Goal: Check status: Check status

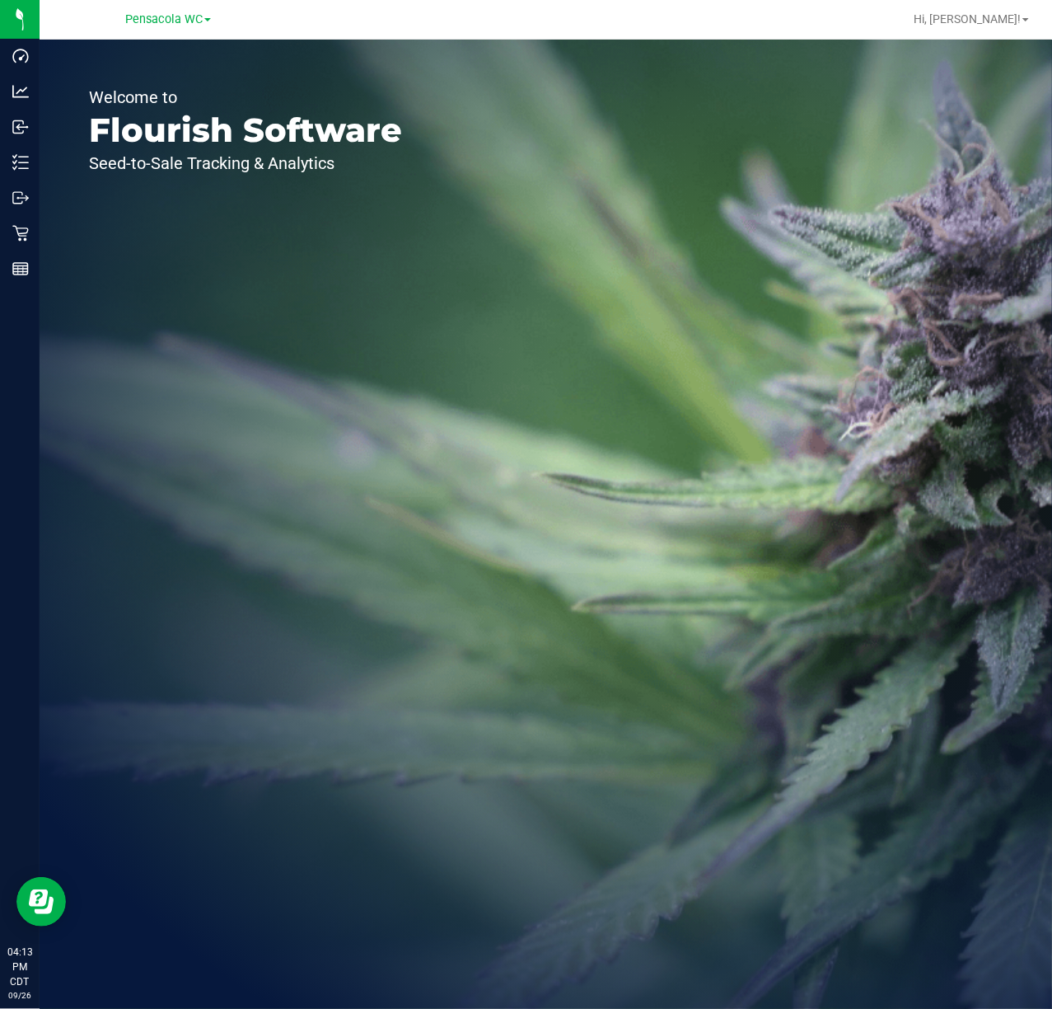
click at [17, 159] on icon at bounding box center [20, 162] width 16 height 16
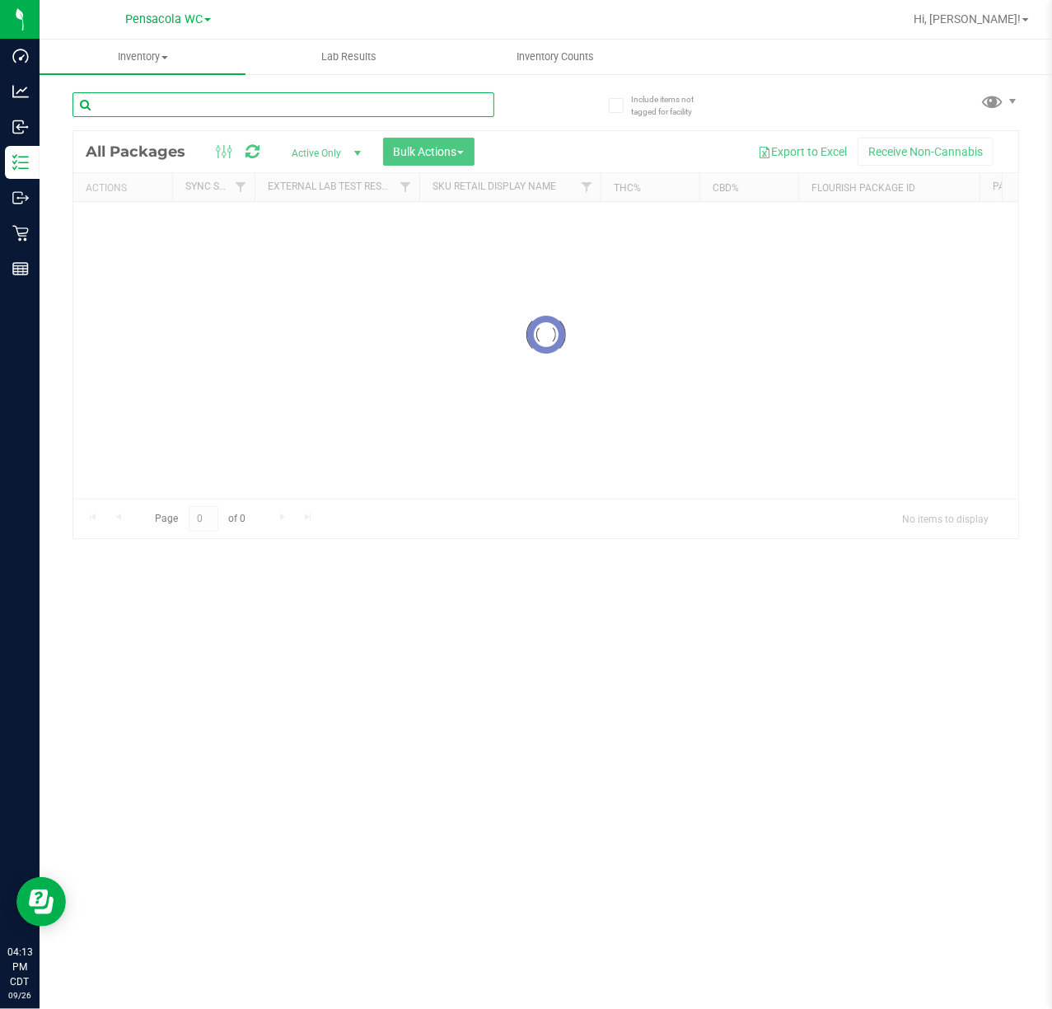
click at [321, 110] on input "text" at bounding box center [284, 104] width 422 height 25
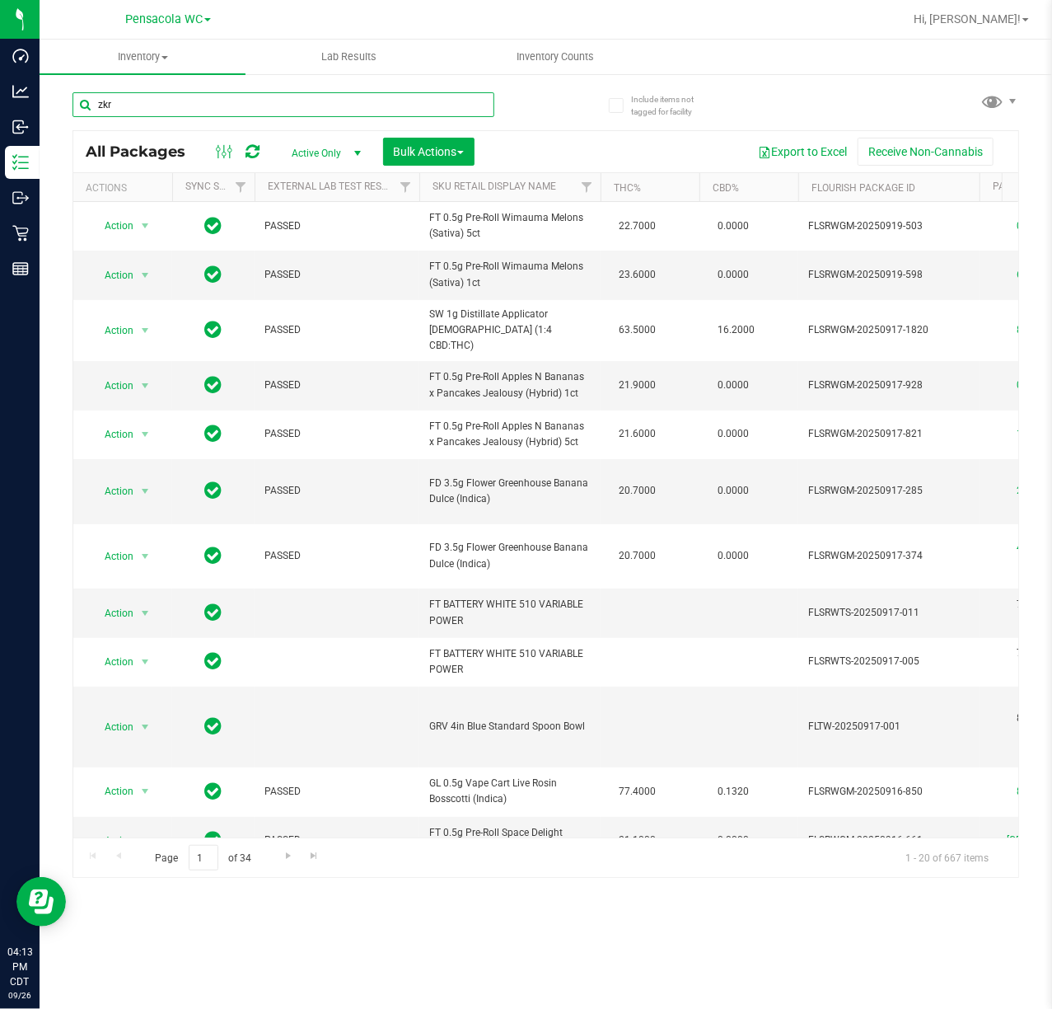
type input "zkr"
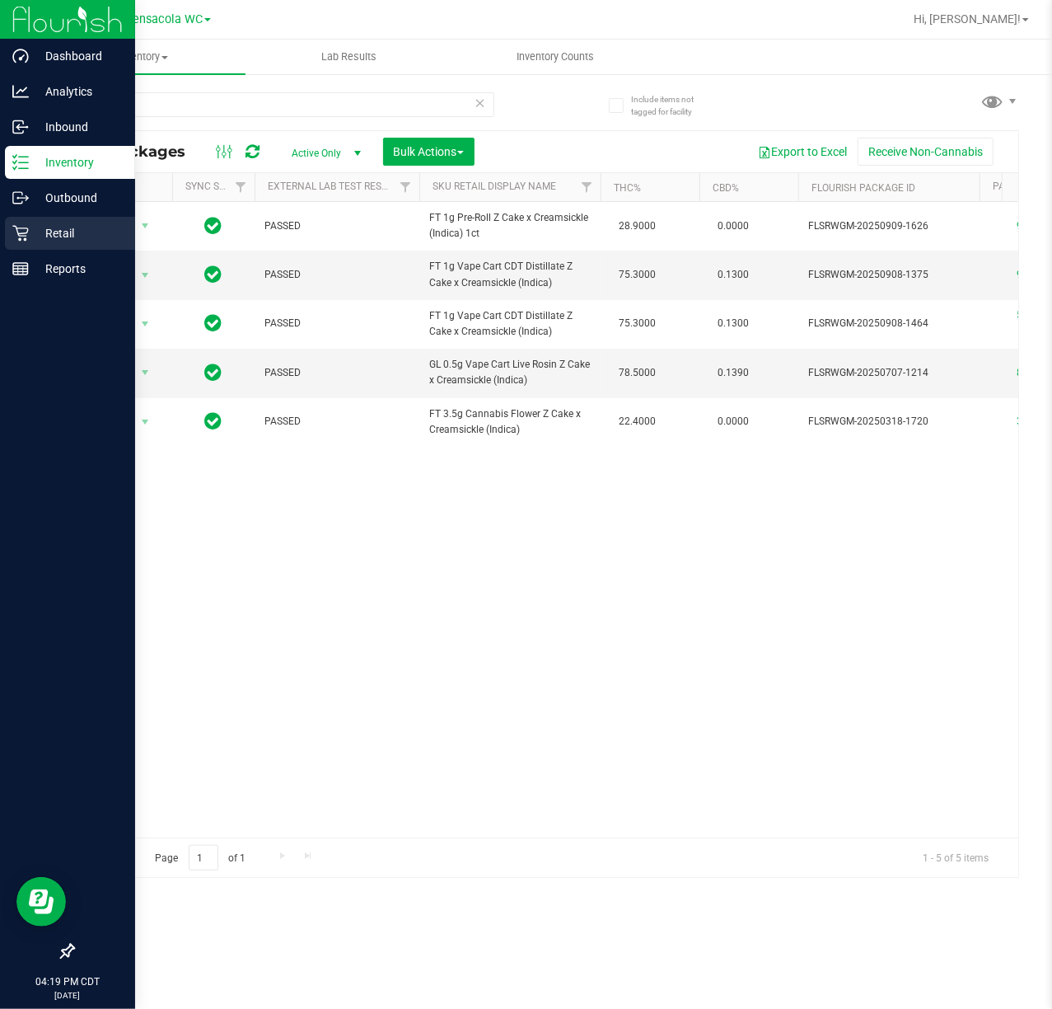
click at [79, 236] on p "Retail" at bounding box center [78, 233] width 99 height 20
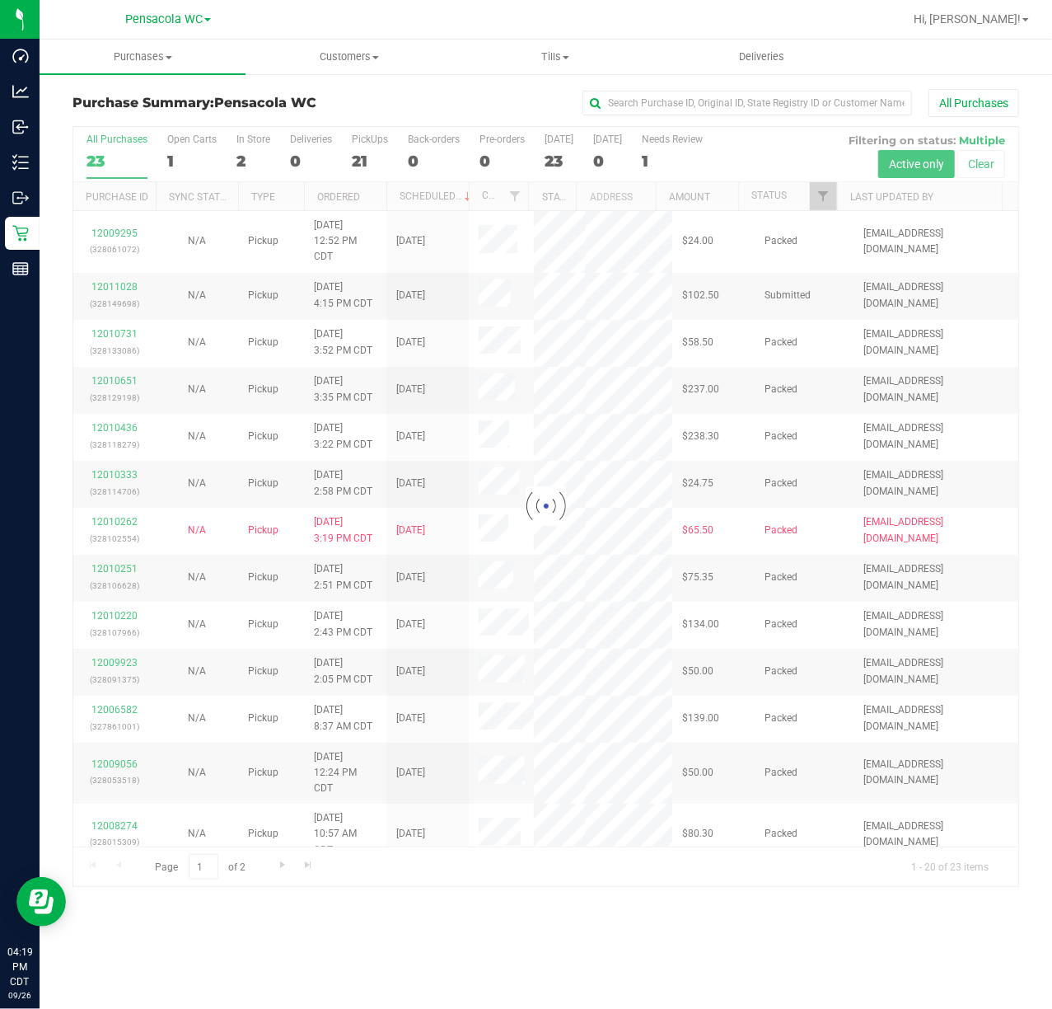
click at [857, 209] on div at bounding box center [545, 506] width 945 height 759
click at [836, 206] on div at bounding box center [545, 506] width 945 height 759
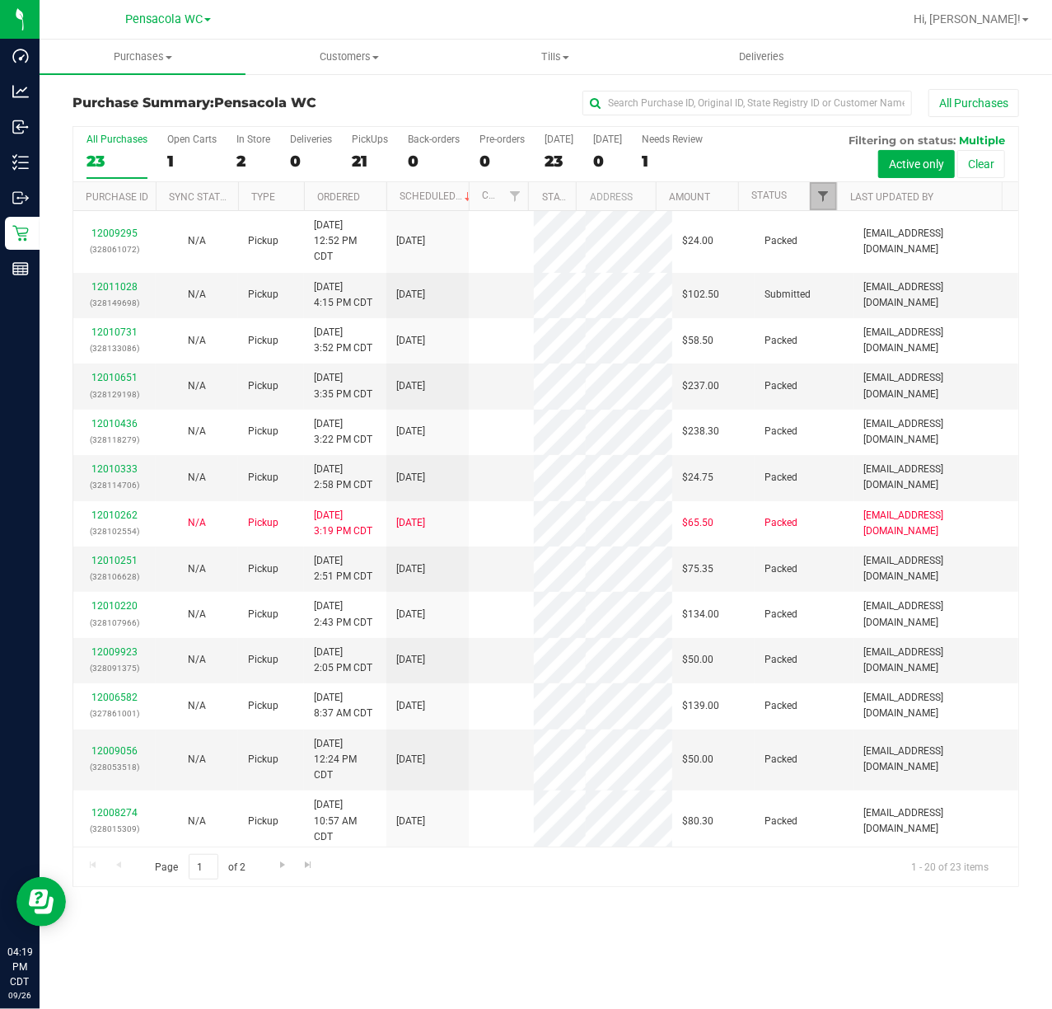
click at [822, 198] on span "Filter" at bounding box center [823, 196] width 13 height 13
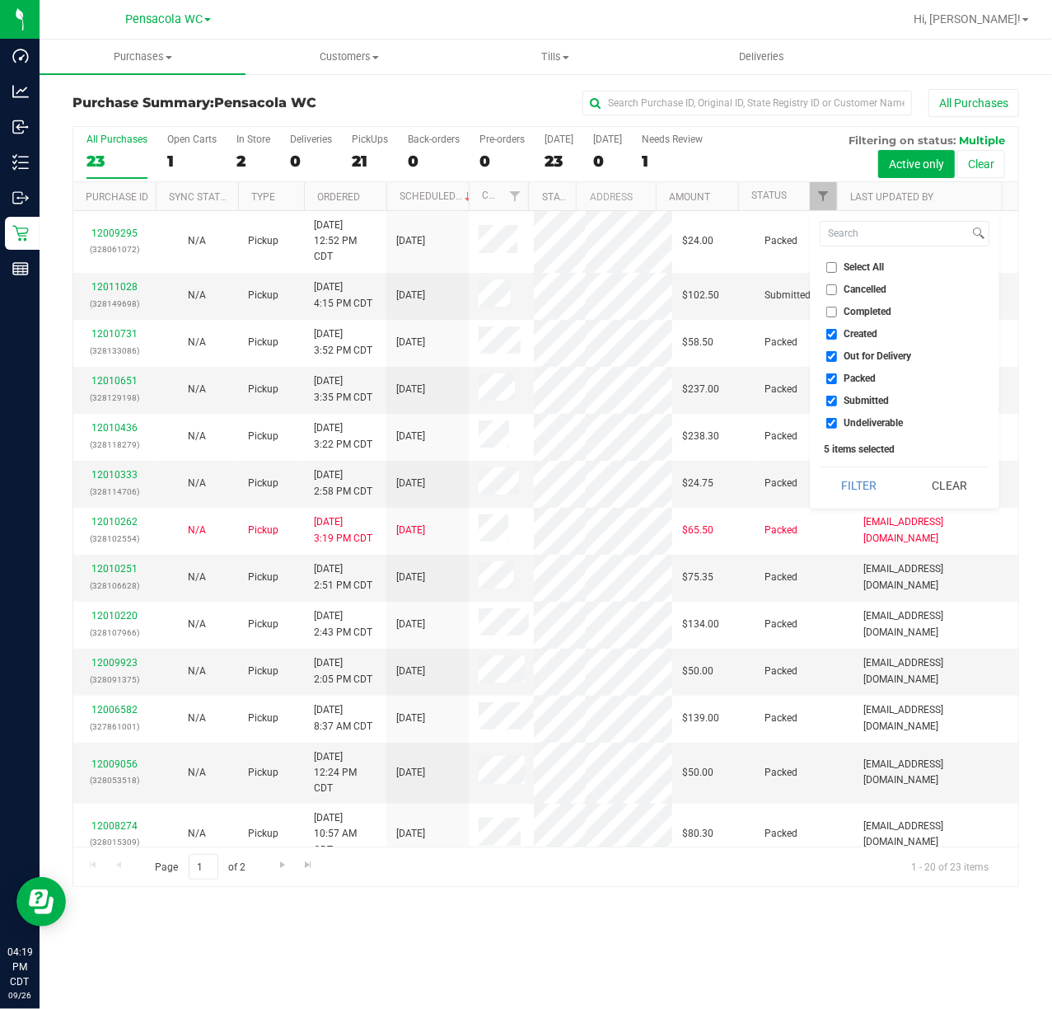
click at [832, 267] on input "Select All" at bounding box center [832, 267] width 11 height 11
checkbox input "true"
click at [857, 269] on span "Select All" at bounding box center [865, 267] width 40 height 10
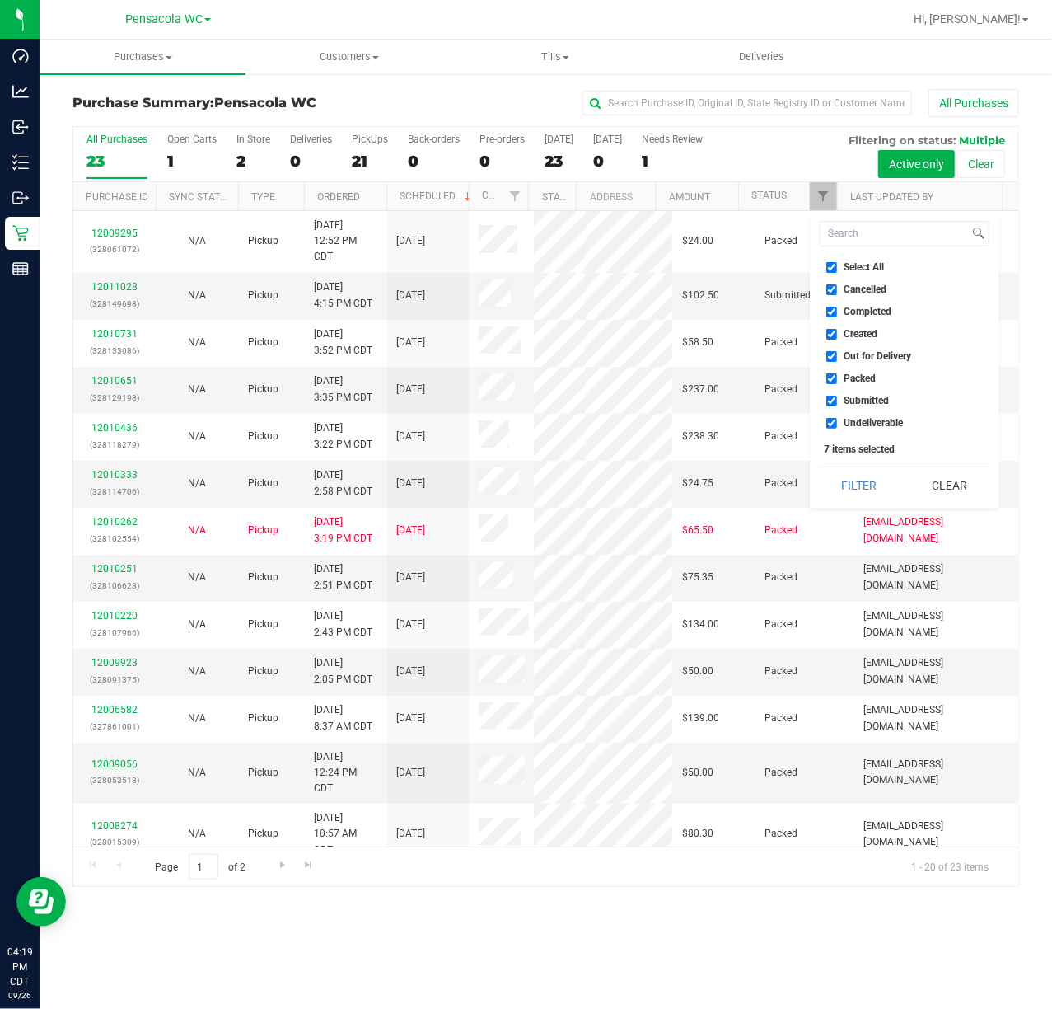
click at [837, 269] on input "Select All" at bounding box center [832, 267] width 11 height 11
checkbox input "false"
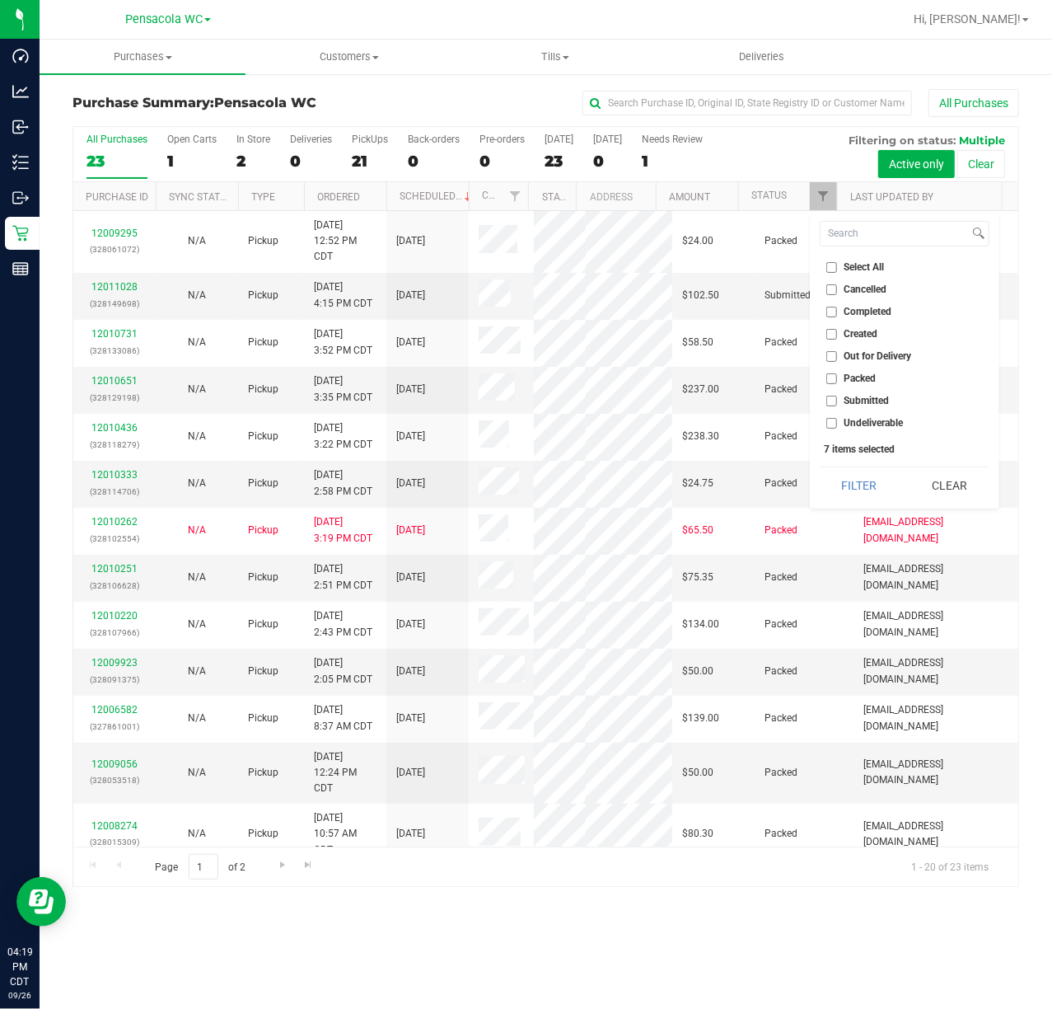
checkbox input "false"
click at [855, 405] on span "Submitted" at bounding box center [867, 401] width 45 height 10
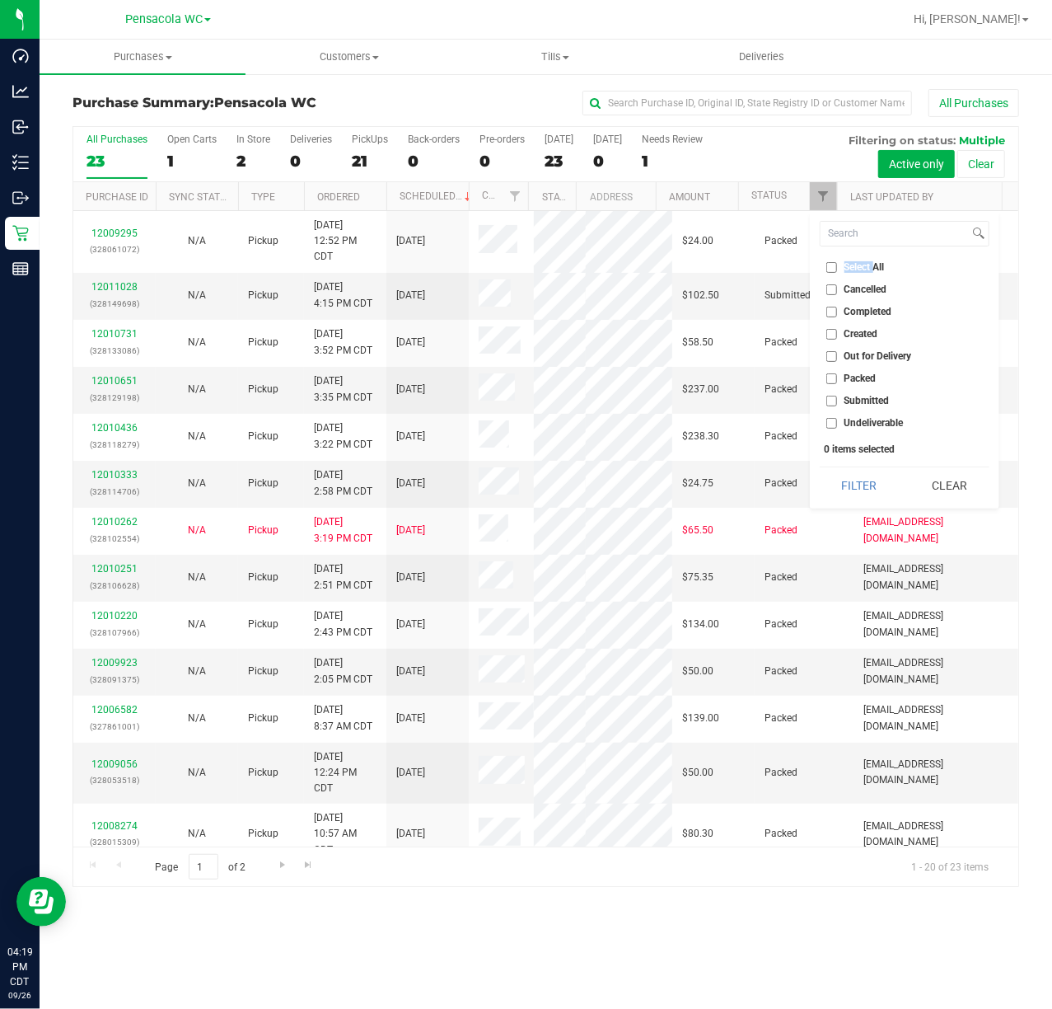
click at [837, 405] on input "Submitted" at bounding box center [832, 401] width 11 height 11
checkbox input "true"
click at [862, 481] on button "Filter" at bounding box center [859, 485] width 79 height 36
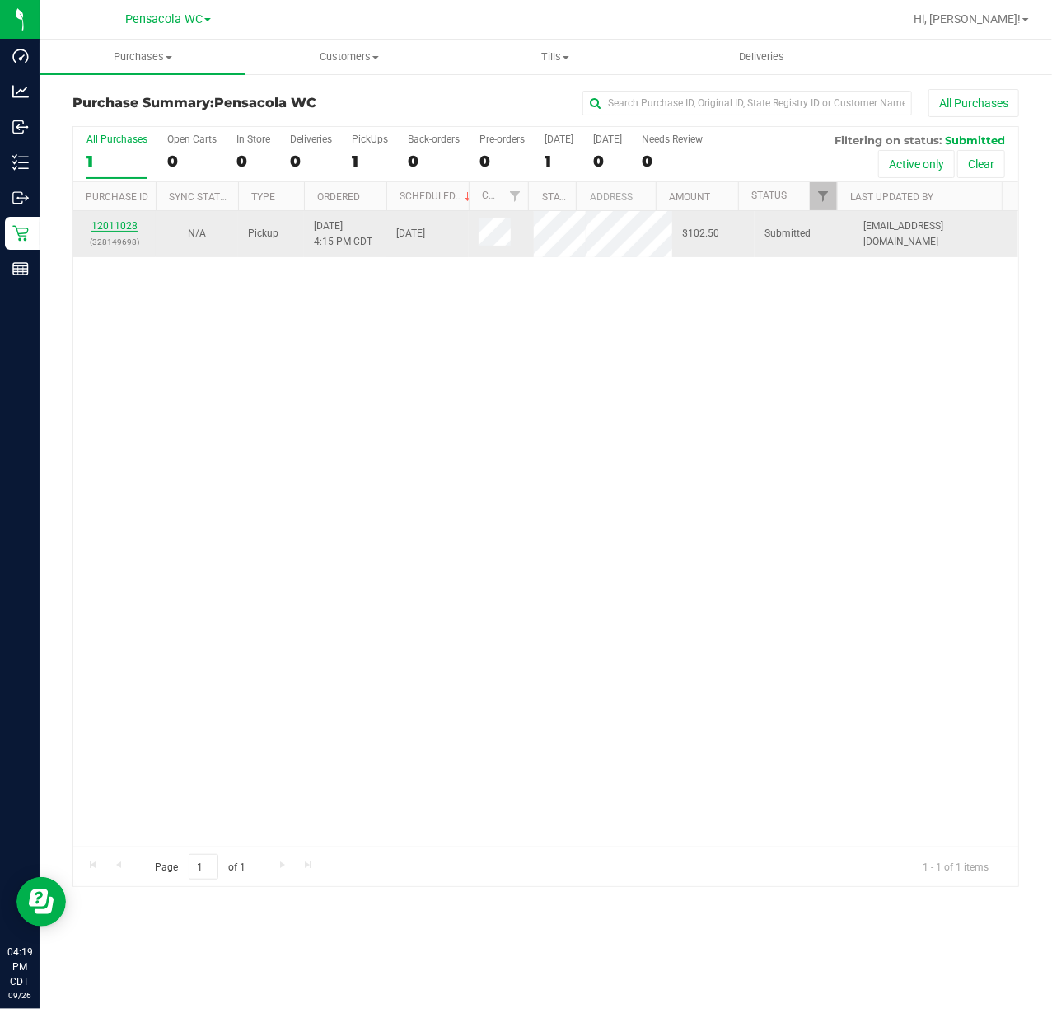
click at [124, 226] on link "12011028" at bounding box center [114, 226] width 46 height 12
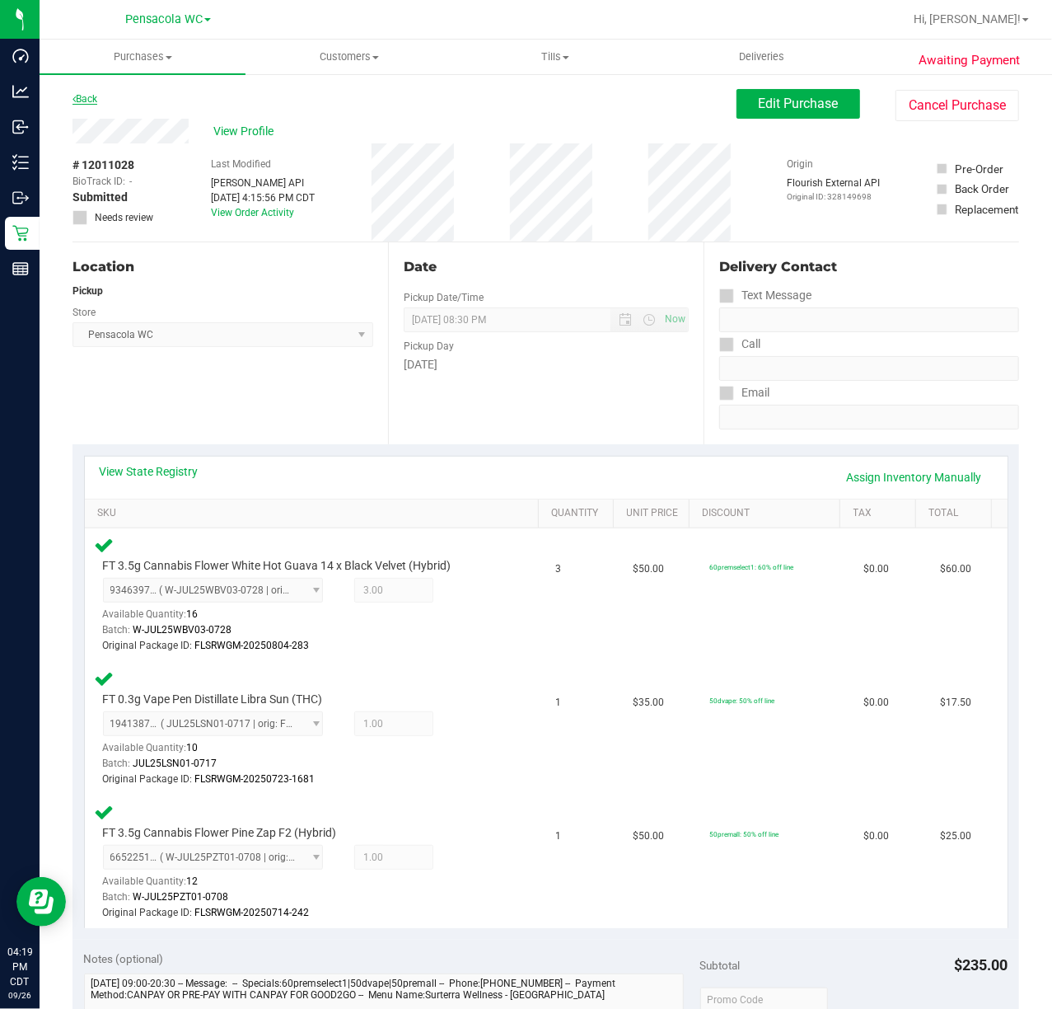
click at [91, 97] on link "Back" at bounding box center [85, 99] width 25 height 12
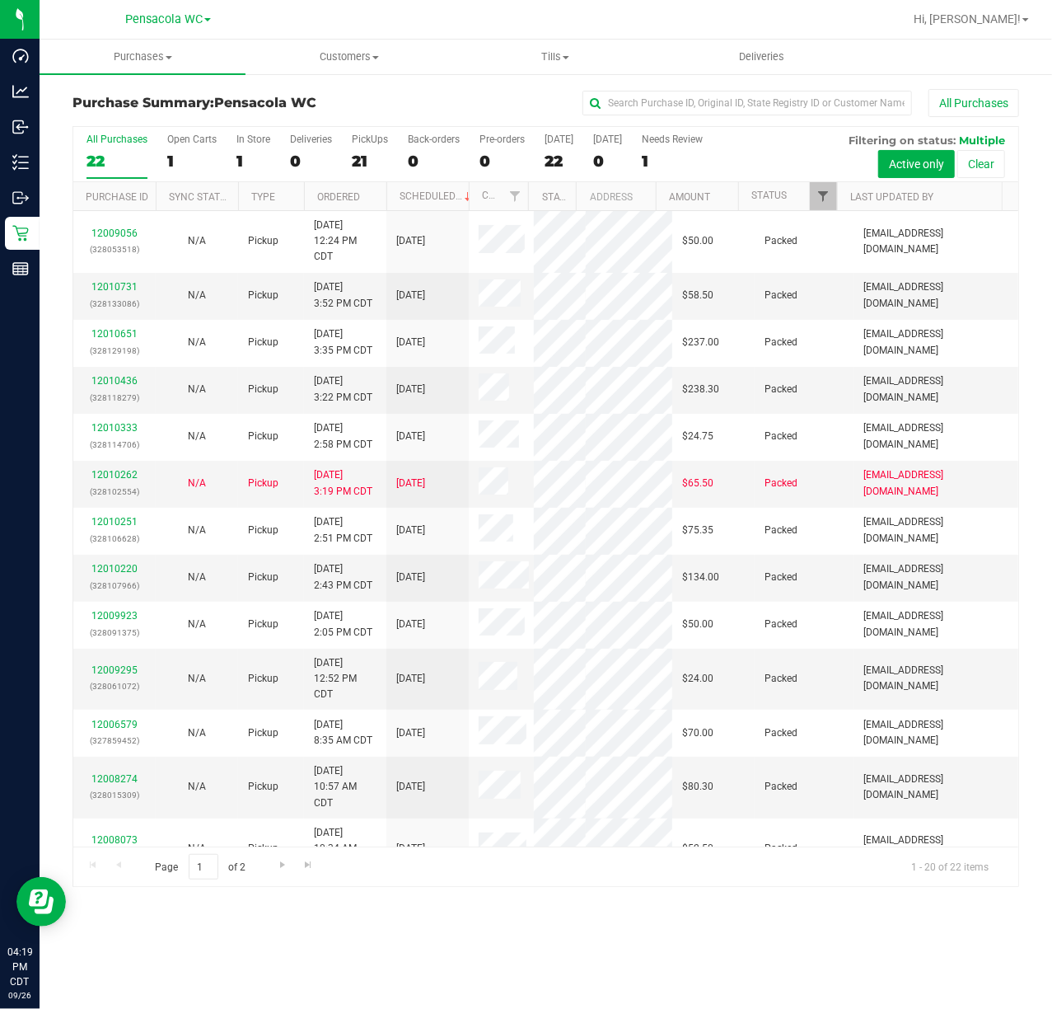
click at [822, 196] on span "Filter" at bounding box center [823, 196] width 13 height 13
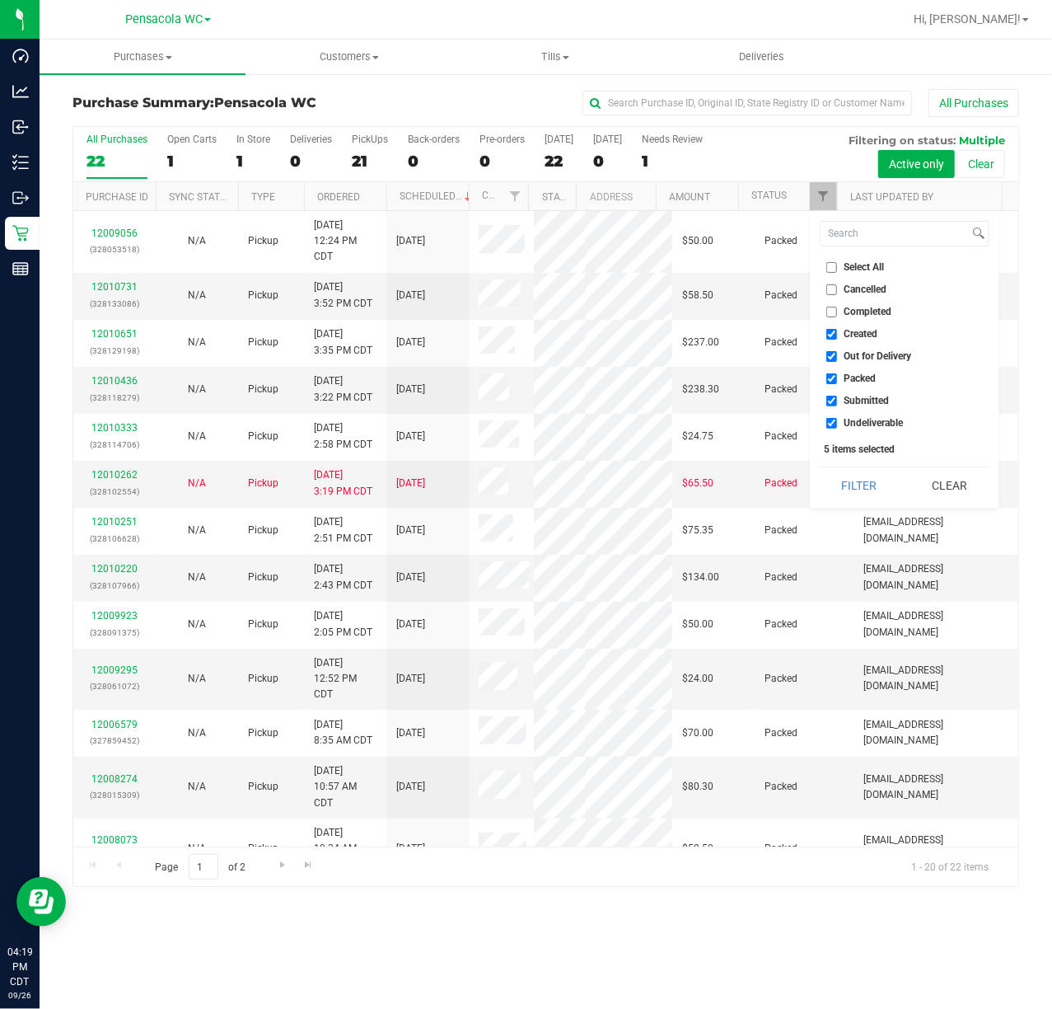
click at [836, 267] on input "Select All" at bounding box center [832, 267] width 11 height 11
checkbox input "true"
click at [835, 267] on input "Select All" at bounding box center [832, 267] width 11 height 11
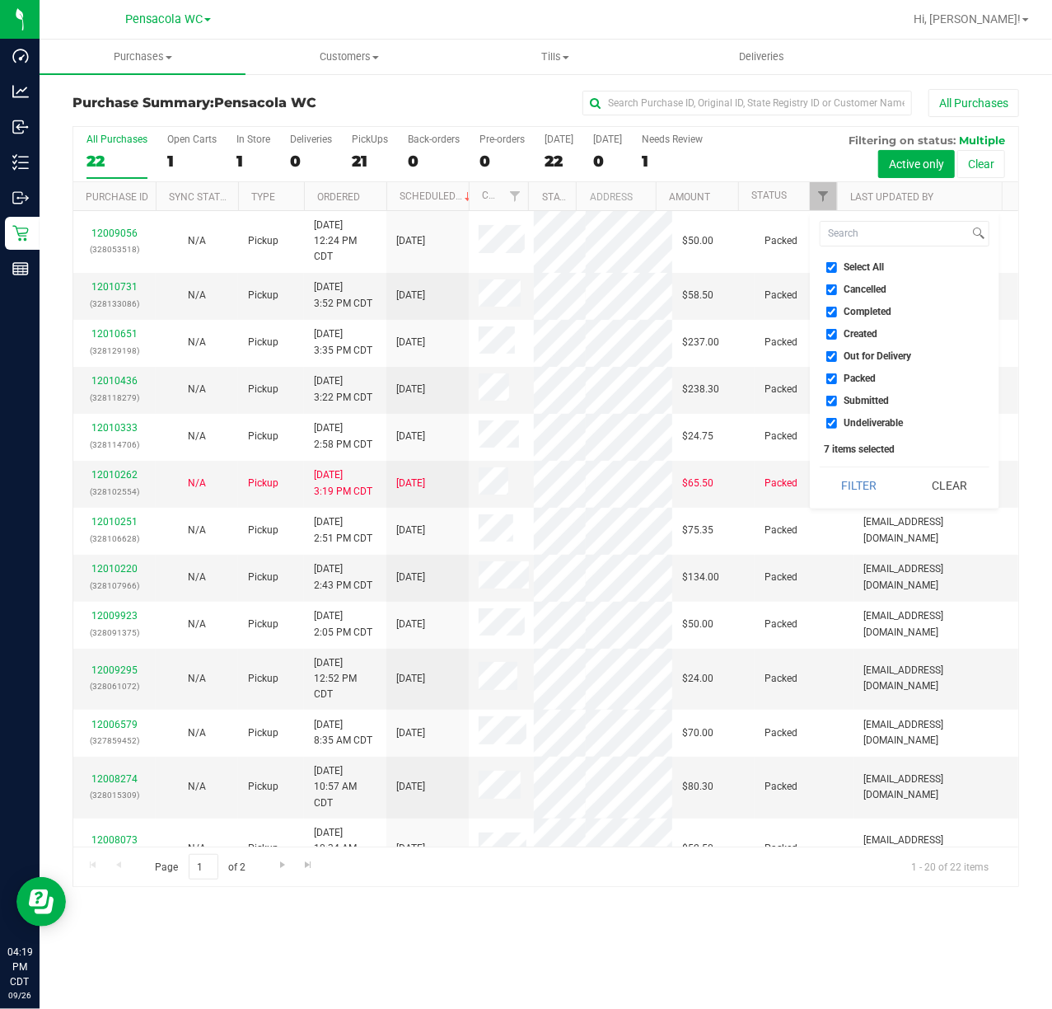
checkbox input "false"
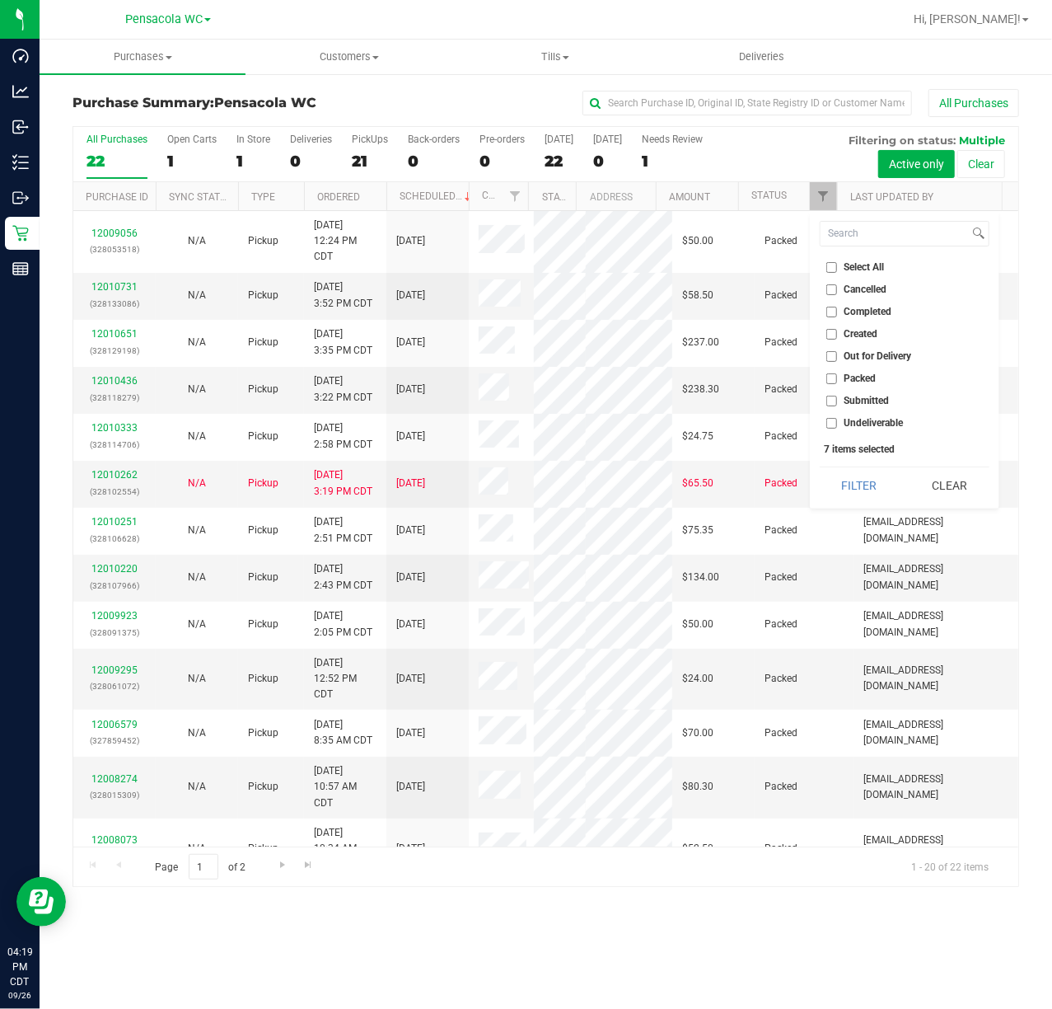
checkbox input "false"
click at [867, 401] on span "Submitted" at bounding box center [867, 401] width 45 height 10
click at [837, 401] on input "Submitted" at bounding box center [832, 401] width 11 height 11
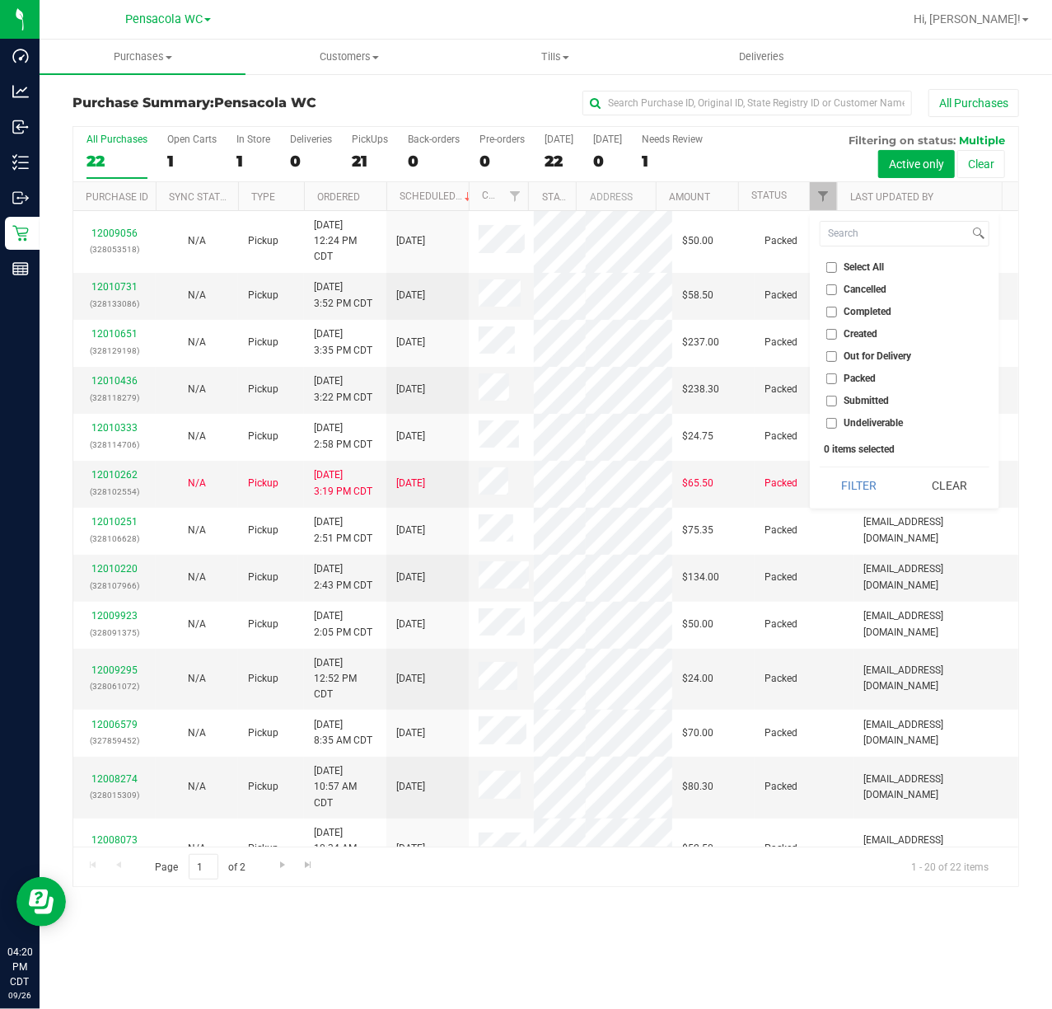
checkbox input "true"
click at [864, 481] on button "Filter" at bounding box center [859, 485] width 79 height 36
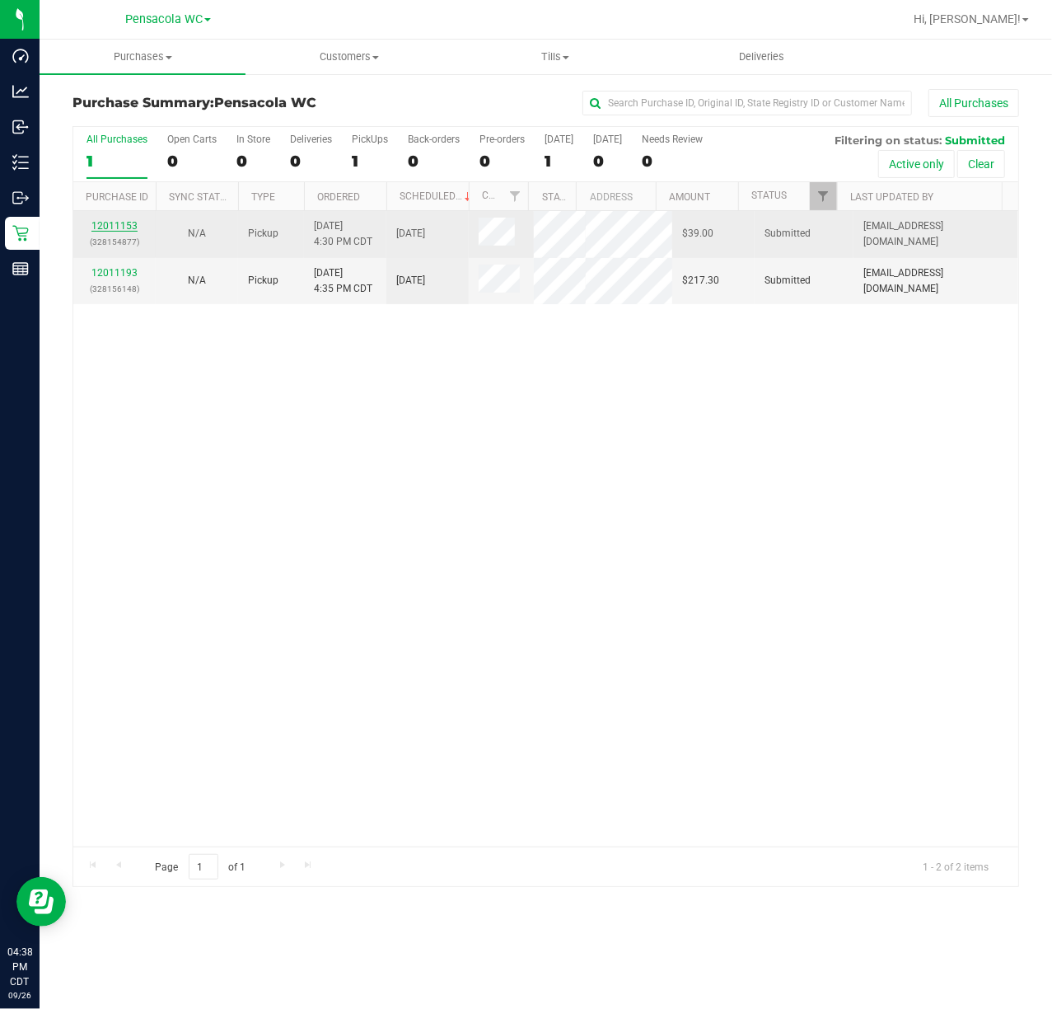
click at [109, 226] on link "12011153" at bounding box center [114, 226] width 46 height 12
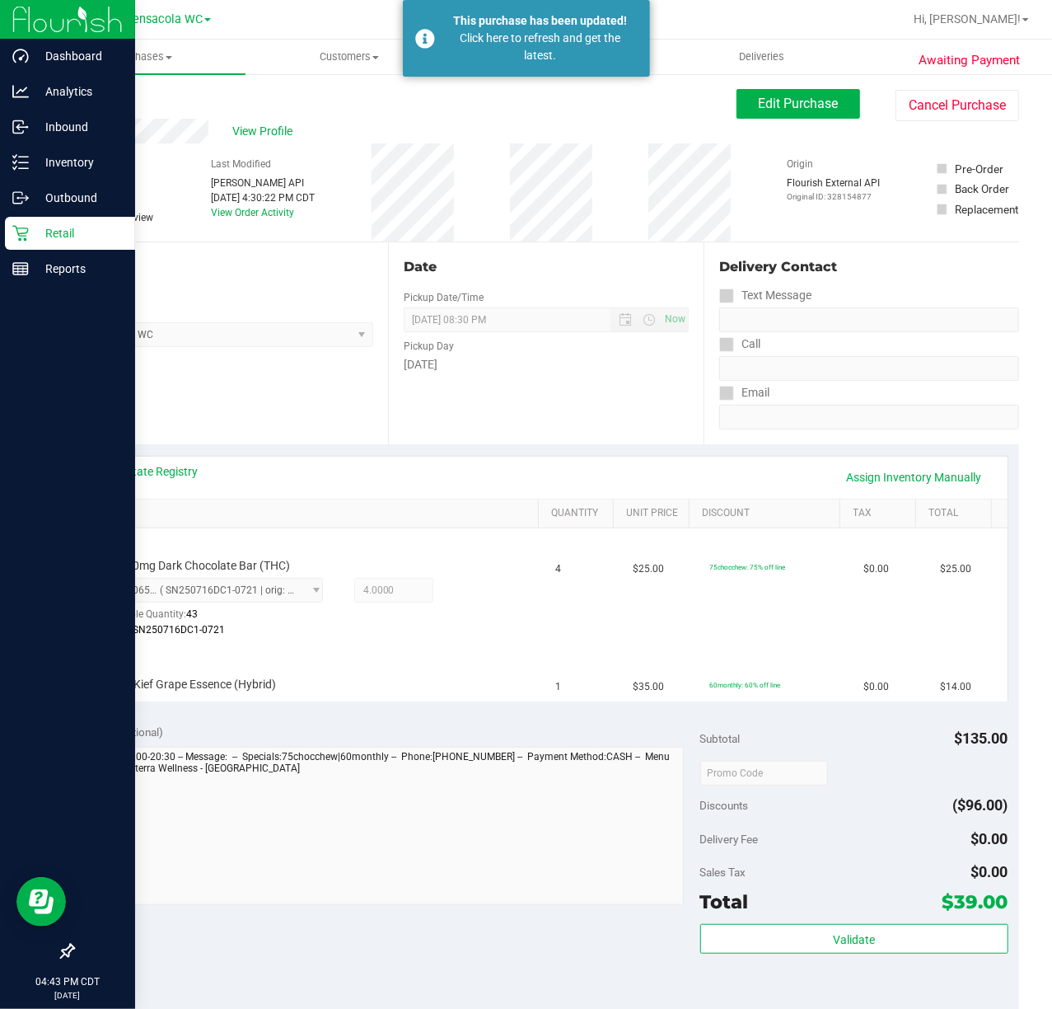
click at [25, 228] on icon at bounding box center [20, 234] width 16 height 16
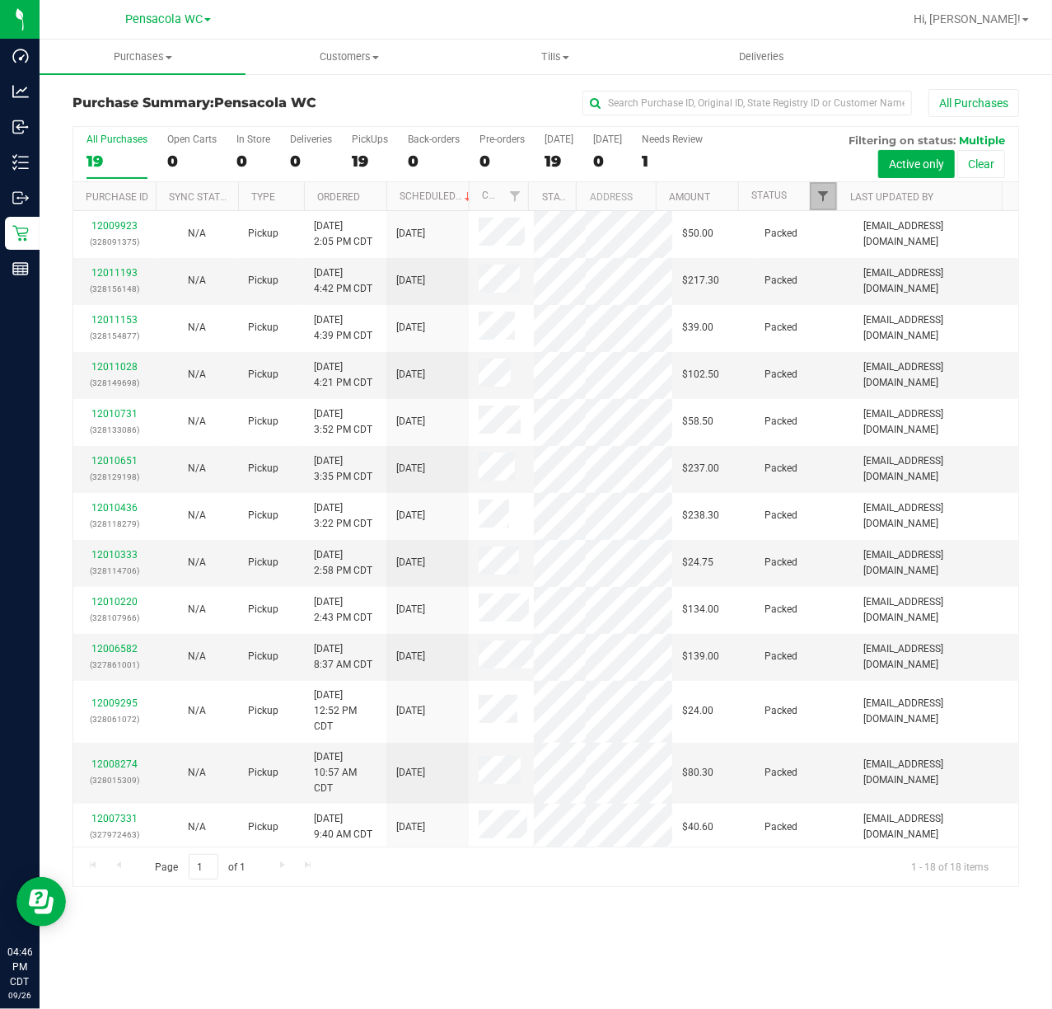
click at [822, 195] on span "Filter" at bounding box center [823, 196] width 13 height 13
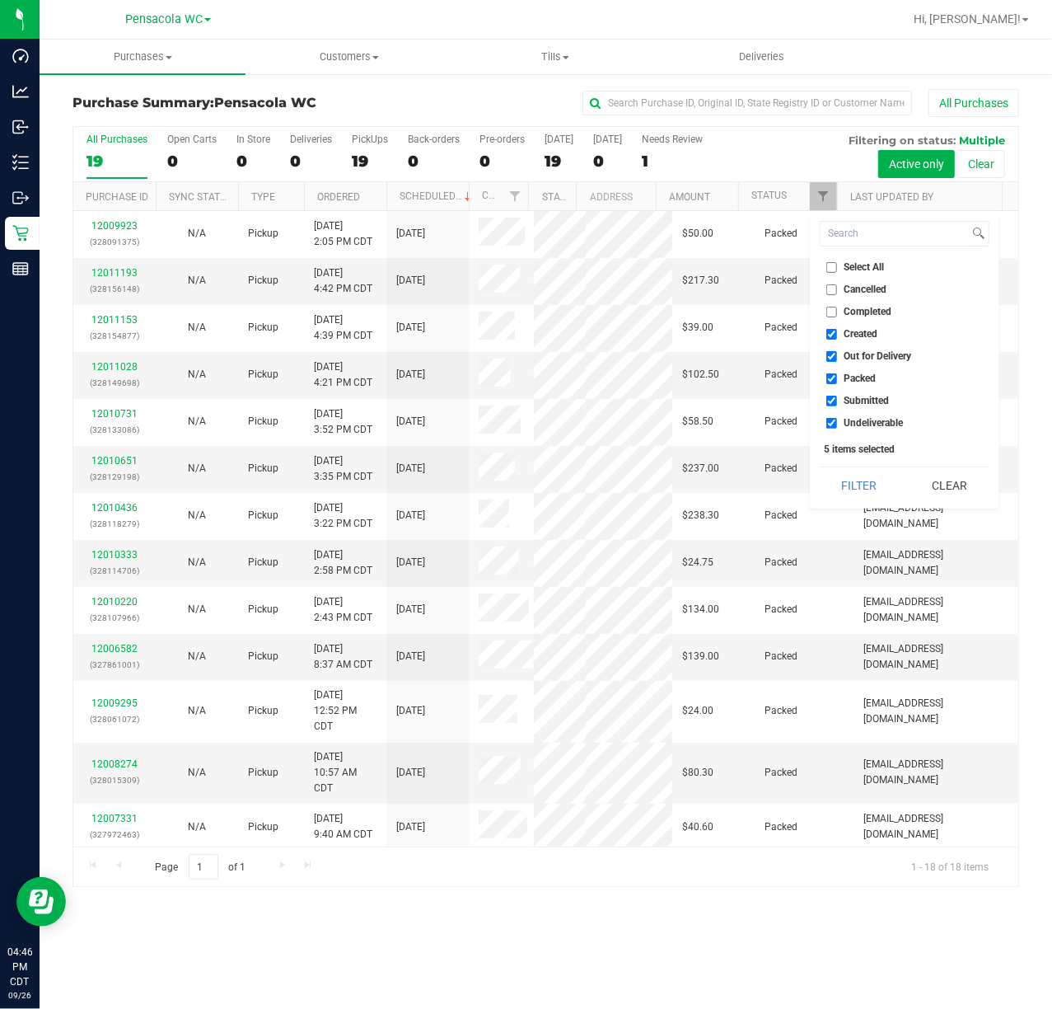
click at [832, 290] on input "Cancelled" at bounding box center [832, 289] width 11 height 11
checkbox input "true"
click at [832, 267] on input "Select All" at bounding box center [832, 267] width 11 height 11
checkbox input "true"
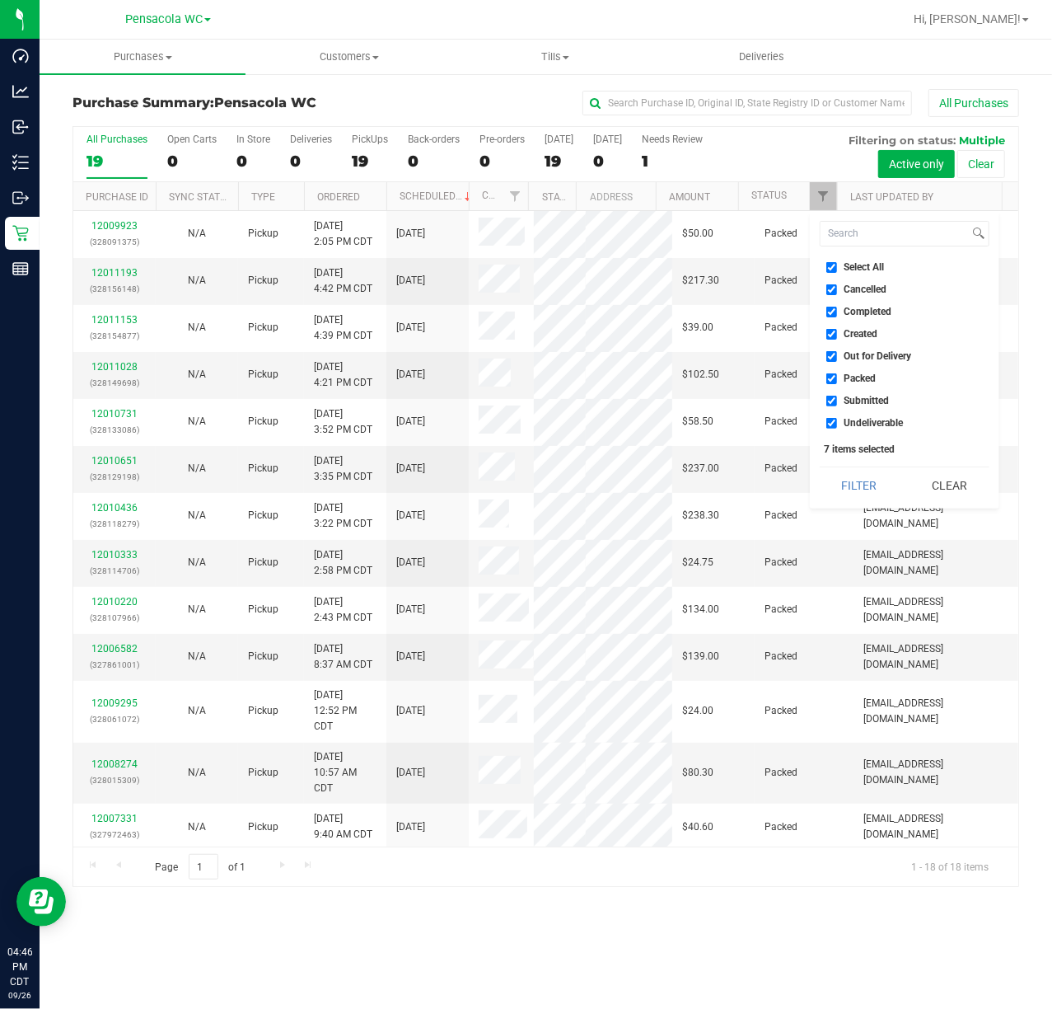
click at [831, 267] on input "Select All" at bounding box center [832, 267] width 11 height 11
checkbox input "false"
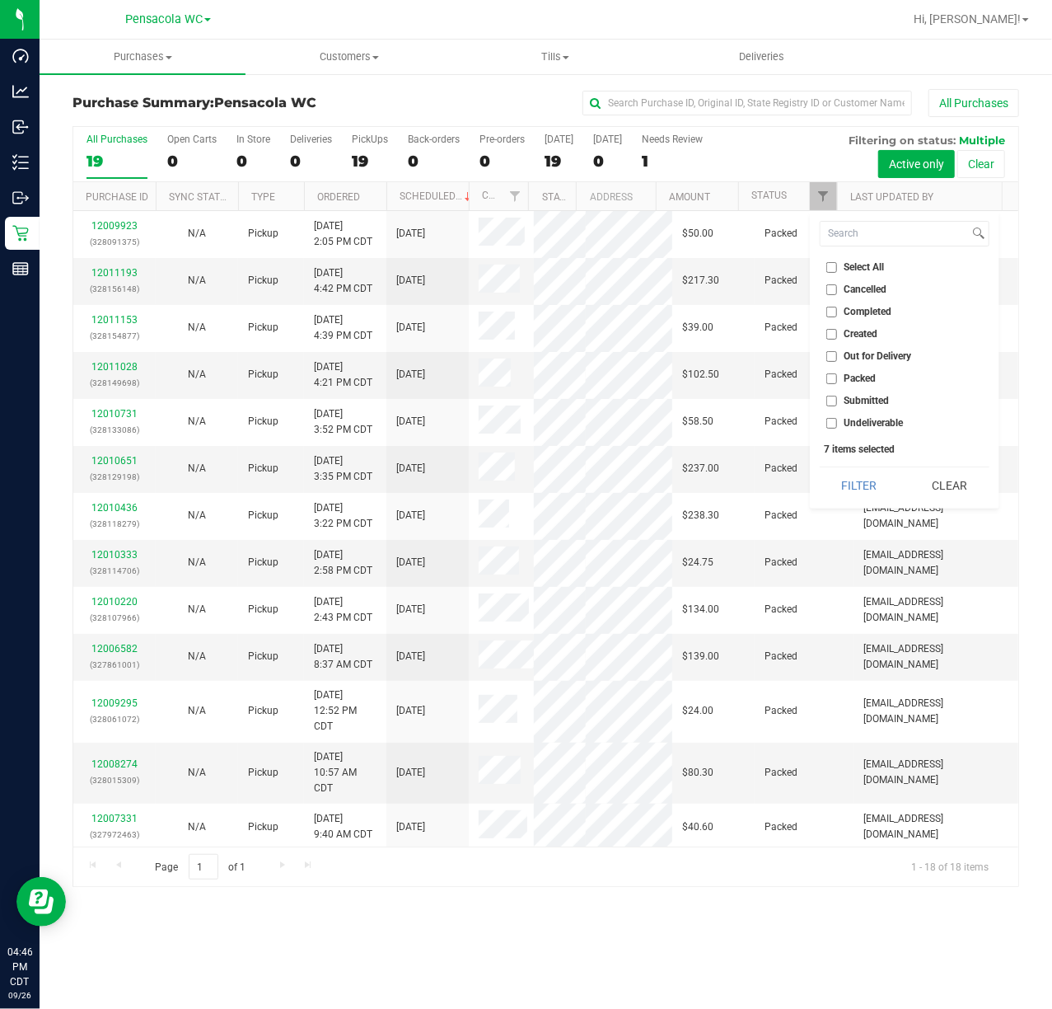
checkbox input "false"
click at [858, 405] on span "Submitted" at bounding box center [867, 401] width 45 height 10
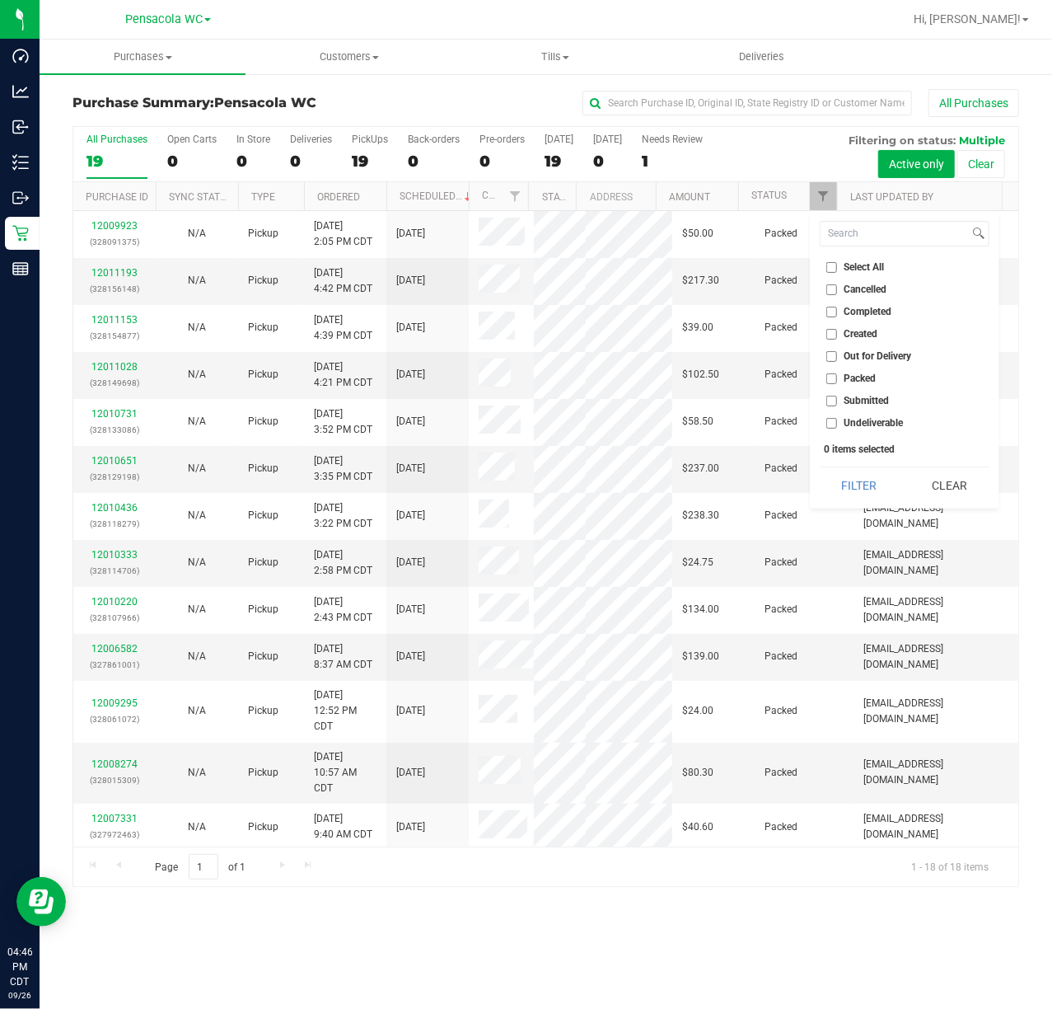
click at [837, 405] on input "Submitted" at bounding box center [832, 401] width 11 height 11
checkbox input "true"
click at [864, 491] on button "Filter" at bounding box center [859, 485] width 79 height 36
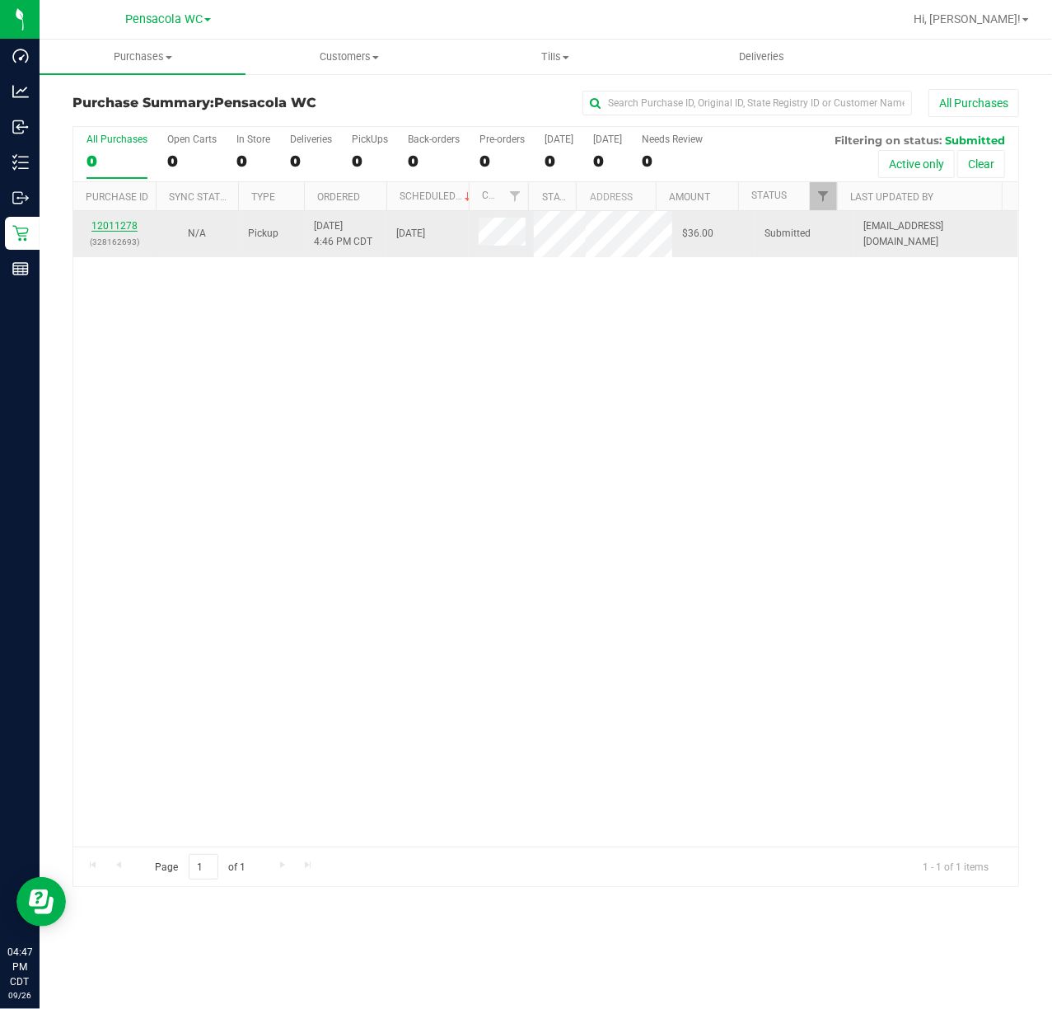
click at [129, 226] on link "12011278" at bounding box center [114, 226] width 46 height 12
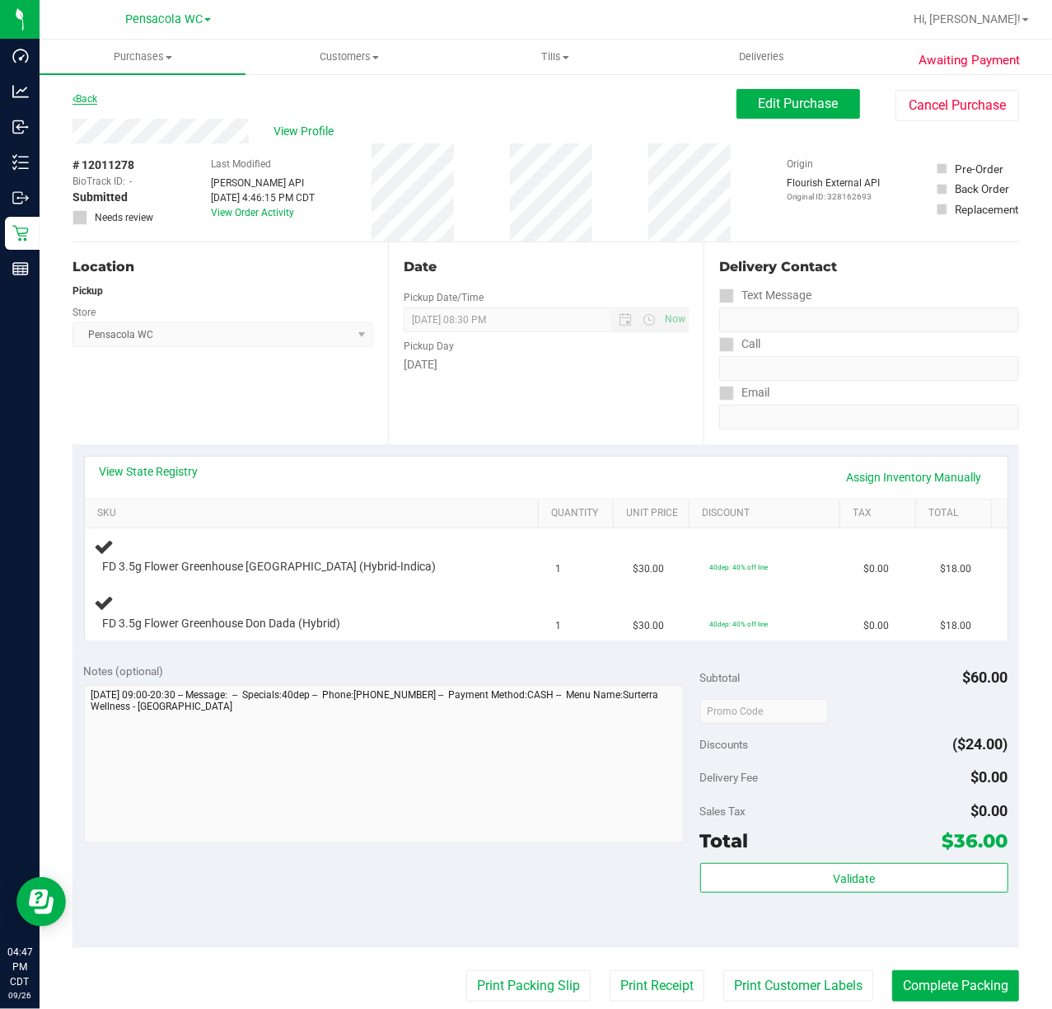
click at [90, 96] on link "Back" at bounding box center [85, 99] width 25 height 12
